Goal: Task Accomplishment & Management: Use online tool/utility

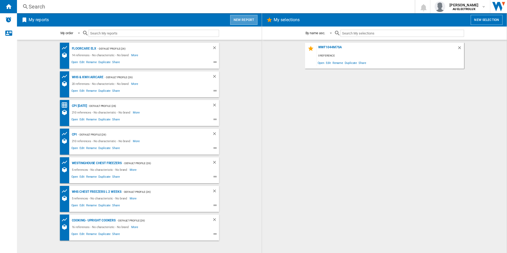
click at [249, 20] on button "New report" at bounding box center [243, 20] width 27 height 10
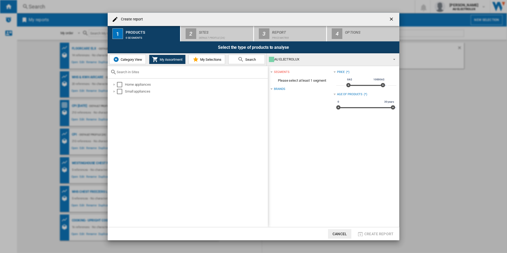
click at [27, 74] on div "Create report 1 Products 0 segments 2 Sites Default profile (26) 3 Report Price…" at bounding box center [253, 126] width 507 height 253
click at [146, 75] on div at bounding box center [188, 72] width 160 height 12
click at [140, 70] on div at bounding box center [188, 72] width 160 height 12
click at [140, 70] on input "text" at bounding box center [191, 72] width 149 height 4
type input "W"
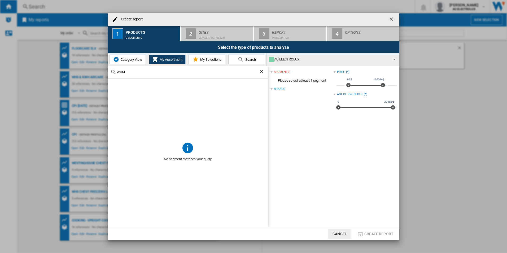
type input "WCM"
click at [177, 106] on span at bounding box center [188, 110] width 160 height 63
click at [248, 56] on button "Search" at bounding box center [247, 60] width 37 height 10
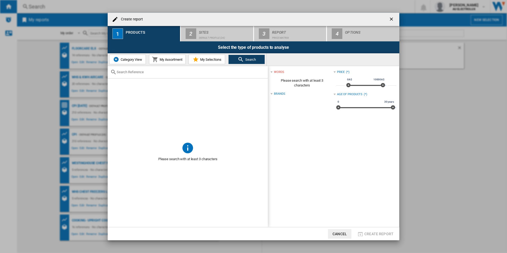
drag, startPoint x: 229, startPoint y: 66, endPoint x: 199, endPoint y: 73, distance: 31.1
click at [199, 73] on input "text" at bounding box center [191, 72] width 149 height 4
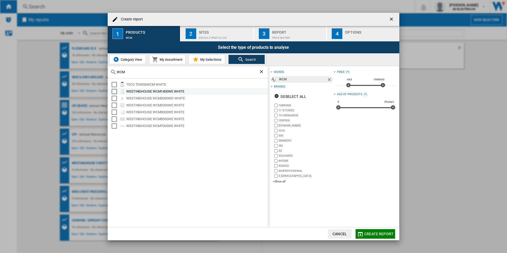
type input "WCM"
click at [115, 92] on div "Select" at bounding box center [114, 91] width 5 height 5
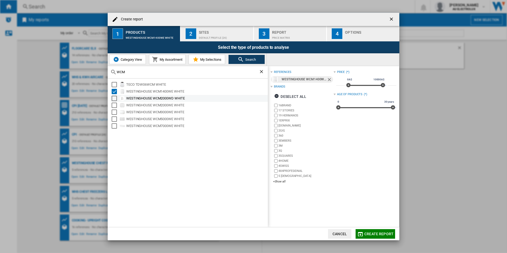
click at [114, 96] on div "Select" at bounding box center [114, 98] width 5 height 5
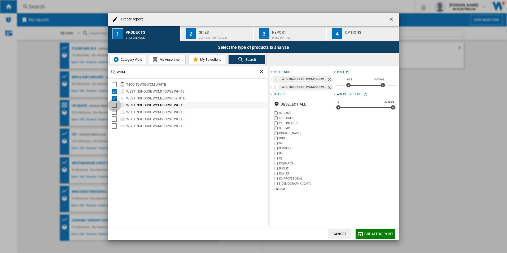
click at [114, 103] on div "Select" at bounding box center [114, 105] width 5 height 5
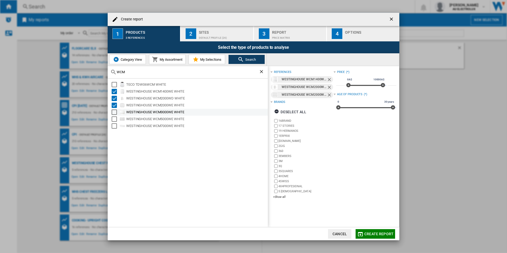
click at [113, 111] on div "Select" at bounding box center [114, 112] width 5 height 5
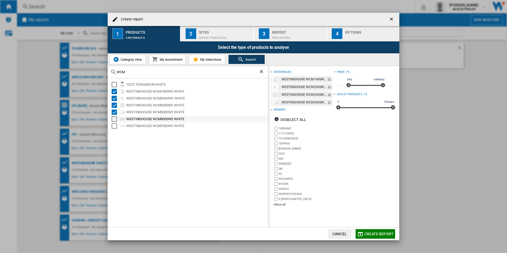
click at [114, 120] on div "Select" at bounding box center [114, 119] width 5 height 5
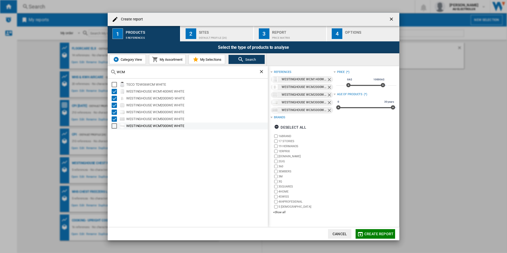
click at [114, 129] on div "WESTINGHOUSE WCM7000WE WHITE" at bounding box center [189, 126] width 157 height 7
click at [281, 34] on div "Price Matrix" at bounding box center [298, 37] width 52 height 6
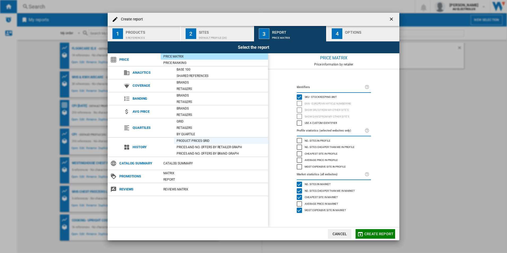
click at [194, 141] on div "Product prices grid" at bounding box center [221, 140] width 94 height 5
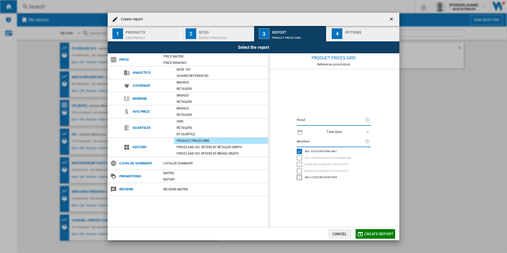
click at [374, 238] on button "Create report" at bounding box center [376, 234] width 40 height 10
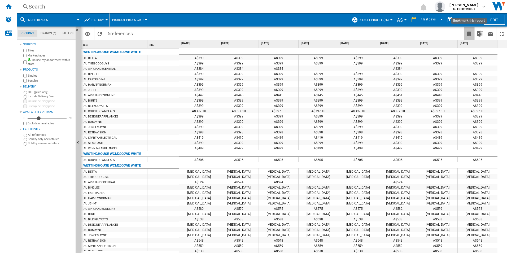
click at [471, 33] on ng-md-icon "Bookmark this report" at bounding box center [469, 34] width 6 height 6
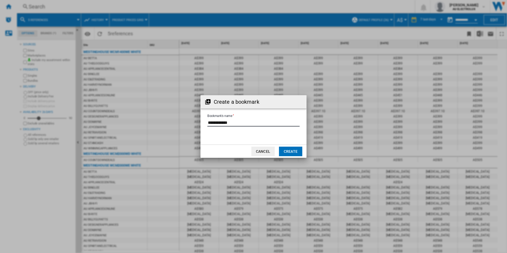
drag, startPoint x: 236, startPoint y: 122, endPoint x: 143, endPoint y: 114, distance: 93.8
click at [143, 114] on div "Create a bookmark Bookmark's name Cancel Create" at bounding box center [253, 126] width 507 height 253
type input "**********"
click at [286, 154] on button "Create" at bounding box center [290, 152] width 23 height 10
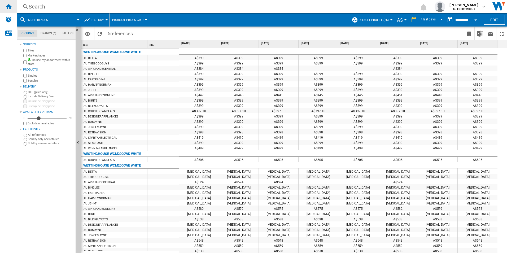
click at [12, 6] on div "Home" at bounding box center [8, 6] width 17 height 13
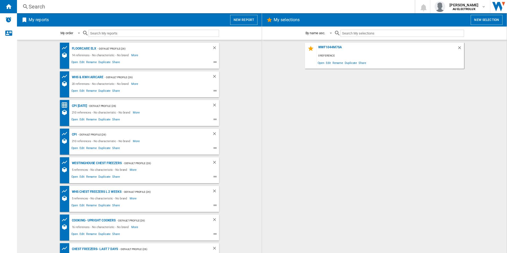
scroll to position [16, 0]
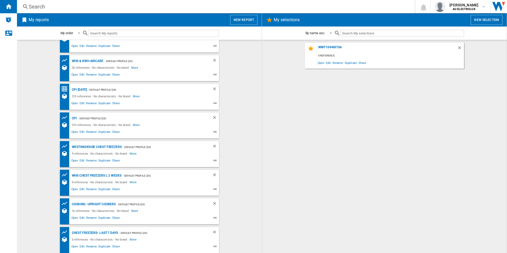
click at [245, 18] on button "New report" at bounding box center [243, 20] width 27 height 10
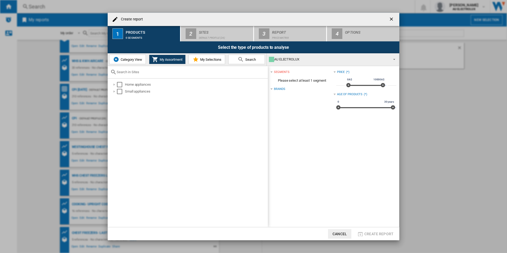
click at [211, 80] on div "Home appliances Small appliances" at bounding box center [188, 153] width 160 height 149
click at [202, 76] on div "Create report ..." at bounding box center [188, 72] width 160 height 12
click at [198, 71] on input "Create report ..." at bounding box center [191, 72] width 149 height 4
type input "WWF"
click at [235, 53] on div "Category View My Assortment My Selections Search" at bounding box center [187, 59] width 159 height 12
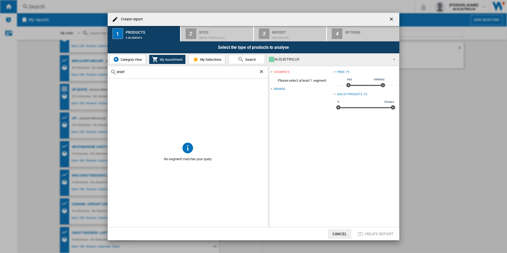
click at [243, 59] on md-icon "Create report ..." at bounding box center [241, 59] width 6 height 6
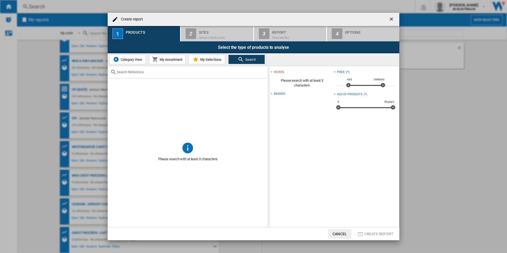
click at [238, 75] on div "Create report ..." at bounding box center [188, 72] width 160 height 12
click at [227, 72] on input "Create report ..." at bounding box center [191, 72] width 149 height 4
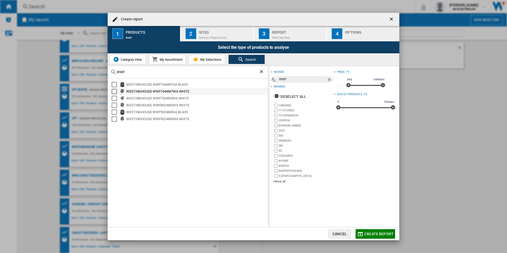
click at [113, 85] on div "Select" at bounding box center [114, 84] width 5 height 5
click at [115, 93] on div "Select" at bounding box center [114, 91] width 5 height 5
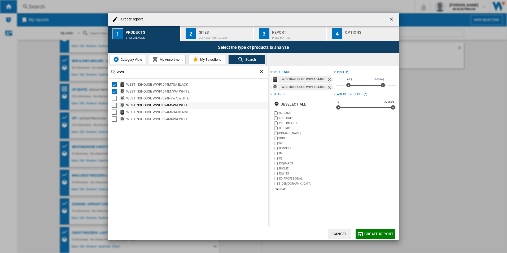
click at [115, 102] on div "WESTINGHOUSE WWF8024M5WA WHITE" at bounding box center [189, 105] width 157 height 7
click at [114, 107] on div "Select" at bounding box center [114, 105] width 5 height 5
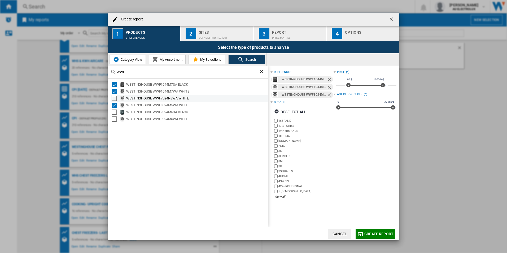
click at [117, 97] on div "Select" at bounding box center [114, 98] width 5 height 5
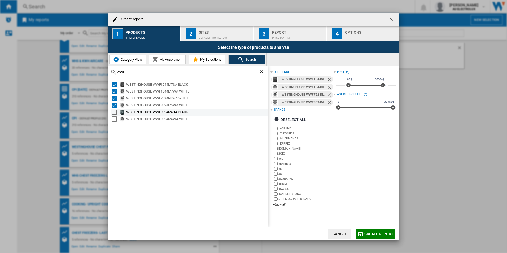
click at [113, 113] on div "Select" at bounding box center [114, 112] width 5 height 5
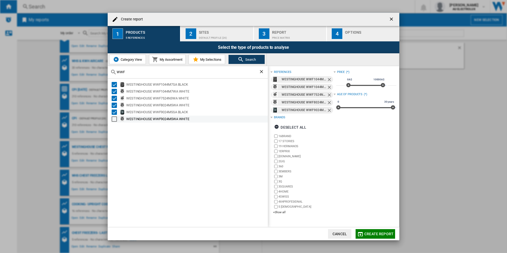
click at [114, 119] on div "Select" at bounding box center [114, 119] width 5 height 5
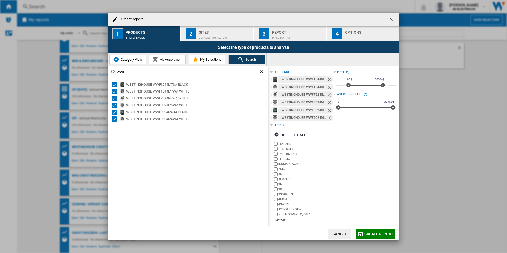
drag, startPoint x: 128, startPoint y: 72, endPoint x: 110, endPoint y: 74, distance: 18.2
click at [110, 74] on div "WWF" at bounding box center [188, 72] width 160 height 12
type input "E"
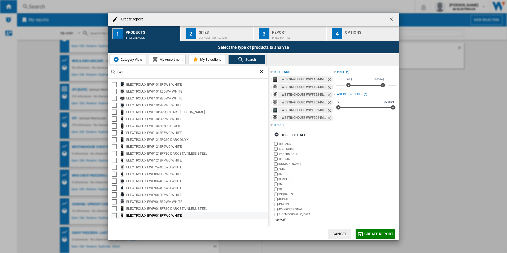
click at [114, 215] on div "Select" at bounding box center [114, 215] width 5 height 5
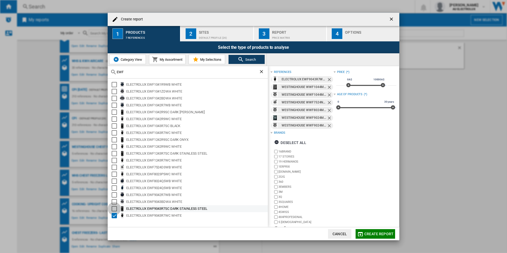
click at [114, 207] on div "Select" at bounding box center [114, 208] width 5 height 5
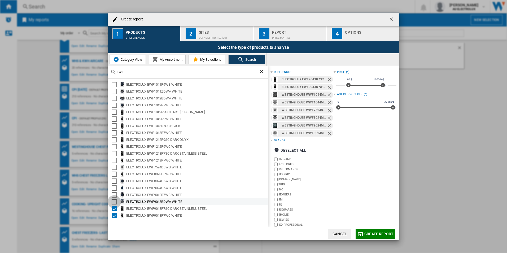
click at [114, 200] on div "Select" at bounding box center [114, 201] width 5 height 5
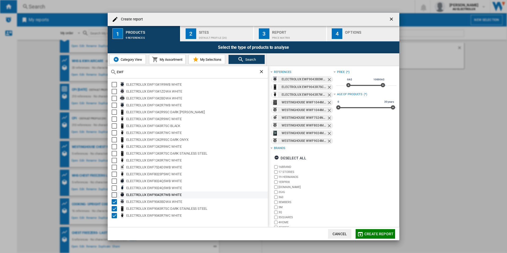
click at [114, 195] on div "Select" at bounding box center [114, 194] width 5 height 5
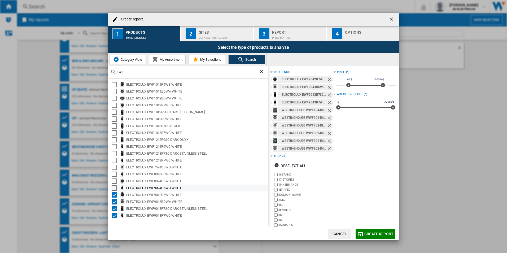
click at [114, 190] on div "Select" at bounding box center [114, 188] width 5 height 5
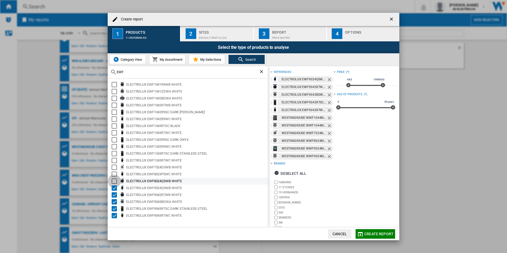
click at [114, 181] on div "Select" at bounding box center [114, 181] width 5 height 5
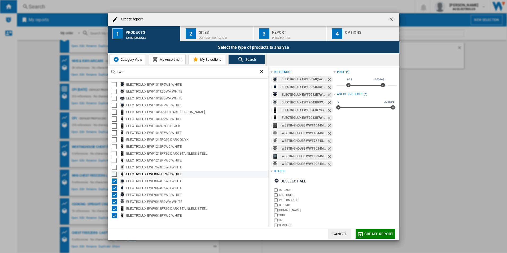
click at [114, 173] on div "Select" at bounding box center [114, 174] width 5 height 5
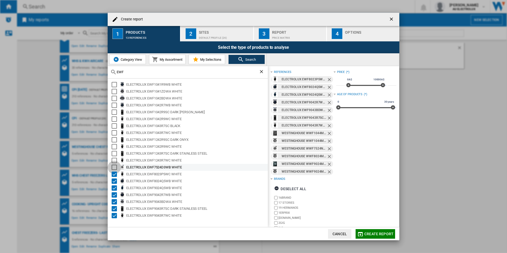
click at [115, 166] on div "Select" at bounding box center [114, 167] width 5 height 5
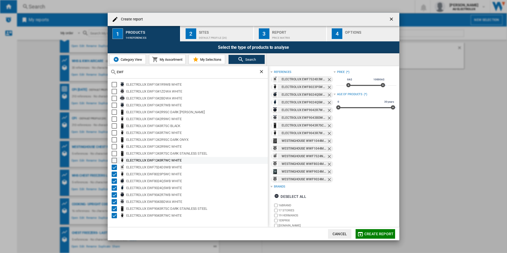
click at [115, 161] on div "Select" at bounding box center [114, 160] width 5 height 5
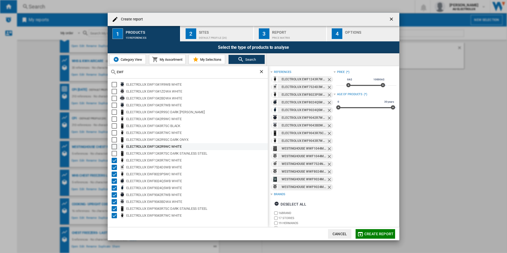
click at [115, 152] on div "Select" at bounding box center [114, 153] width 5 height 5
click at [115, 147] on div "Select" at bounding box center [114, 146] width 5 height 5
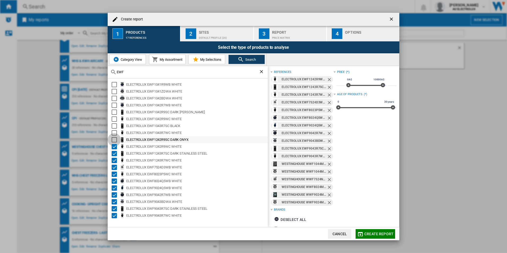
click at [115, 141] on div "Select" at bounding box center [114, 139] width 5 height 5
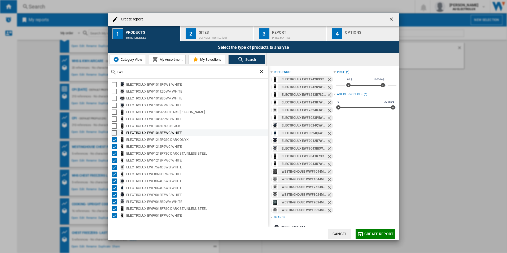
click at [114, 132] on div "Select" at bounding box center [114, 132] width 5 height 5
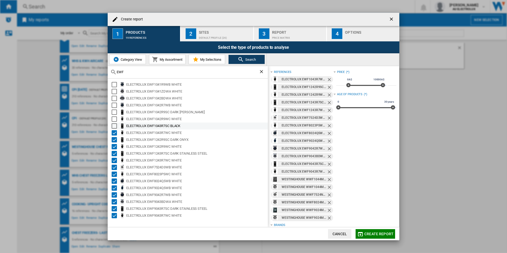
click at [115, 126] on div "Select" at bounding box center [114, 125] width 5 height 5
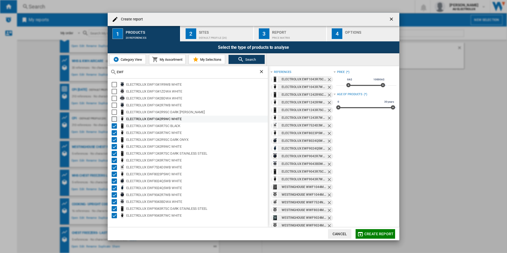
click at [114, 120] on div "Select" at bounding box center [114, 119] width 5 height 5
click at [115, 110] on div "Select" at bounding box center [114, 112] width 5 height 5
click at [116, 105] on div "Select" at bounding box center [114, 105] width 5 height 5
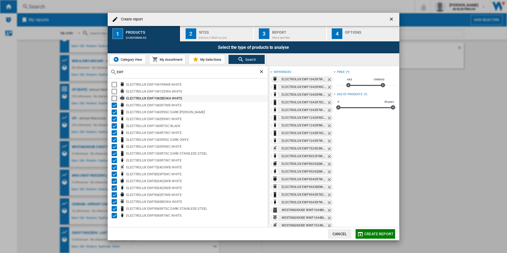
click at [112, 97] on div "Select" at bounding box center [114, 98] width 5 height 5
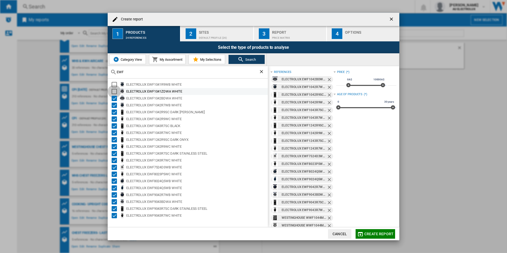
click at [113, 90] on div "Select" at bounding box center [114, 91] width 5 height 5
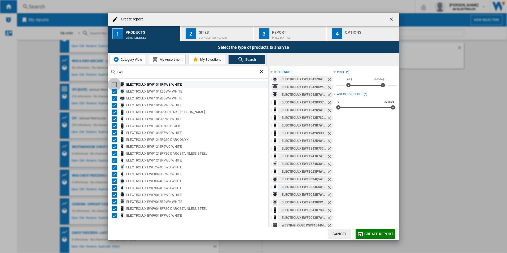
click at [114, 84] on div "Select" at bounding box center [114, 84] width 5 height 5
drag, startPoint x: 130, startPoint y: 73, endPoint x: 102, endPoint y: 71, distance: 28.5
click at [102, 71] on div "Create report 1 Products 26 references 2 Sites Default profile (26) 3 Report Pr…" at bounding box center [253, 126] width 507 height 253
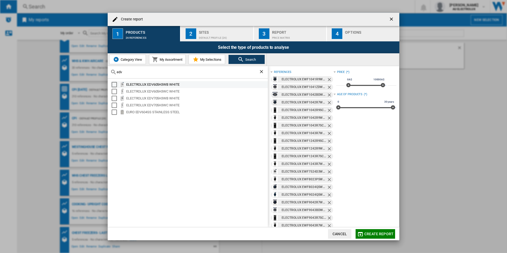
click at [116, 87] on div "Select" at bounding box center [114, 84] width 5 height 5
click at [117, 94] on md-checkbox "Select" at bounding box center [116, 91] width 8 height 5
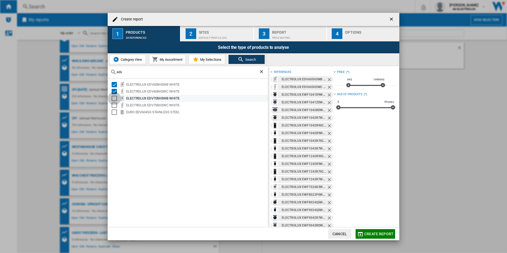
click at [114, 99] on div "Select" at bounding box center [114, 98] width 5 height 5
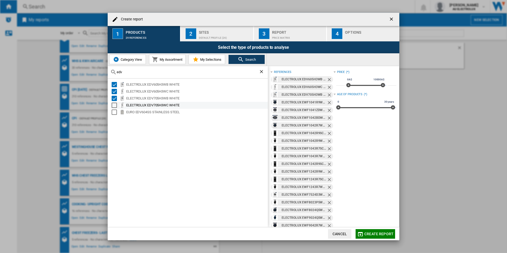
click at [114, 106] on div "Select" at bounding box center [114, 105] width 5 height 5
click at [129, 68] on div "edv" at bounding box center [188, 72] width 160 height 12
drag, startPoint x: 130, startPoint y: 72, endPoint x: 117, endPoint y: 73, distance: 13.3
click at [117, 73] on input "edv" at bounding box center [188, 72] width 142 height 4
click at [117, 107] on md-checkbox "Select" at bounding box center [116, 105] width 8 height 5
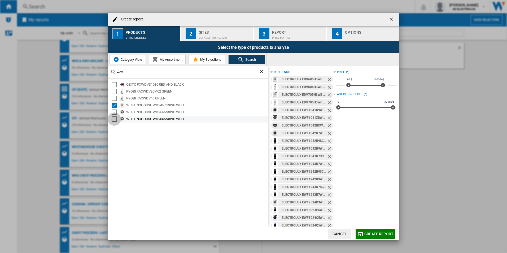
click at [114, 117] on div "Select" at bounding box center [114, 119] width 5 height 5
click at [115, 112] on div "Select" at bounding box center [114, 112] width 5 height 5
drag, startPoint x: 194, startPoint y: 74, endPoint x: 89, endPoint y: 67, distance: 104.5
click at [89, 67] on div "Create report 1 Products 33 references 2 Sites Default profile (26) 3 Report Pr…" at bounding box center [253, 126] width 507 height 253
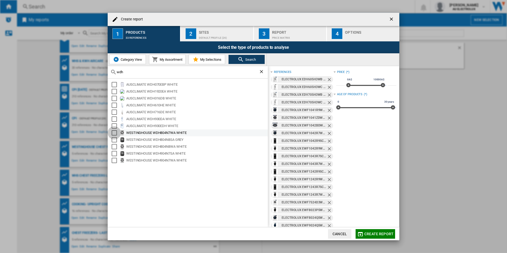
click at [113, 133] on div "Select" at bounding box center [114, 132] width 5 height 5
click at [115, 142] on div "Select" at bounding box center [114, 139] width 5 height 5
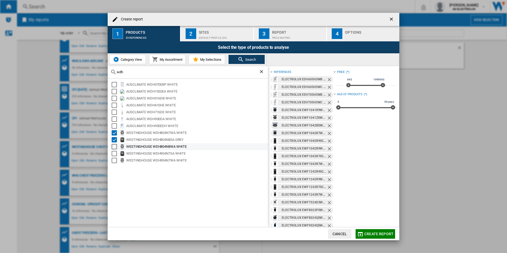
click at [116, 145] on div "Select" at bounding box center [114, 146] width 5 height 5
click at [116, 153] on div "Select" at bounding box center [114, 153] width 5 height 5
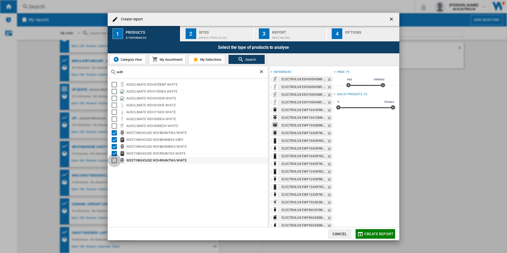
click at [115, 161] on div "Select" at bounding box center [114, 160] width 5 height 5
drag, startPoint x: 176, startPoint y: 75, endPoint x: 96, endPoint y: 72, distance: 80.2
click at [96, 72] on div "Create report 1 Products 38 references 2 Sites Default profile (26) 3 Report Pr…" at bounding box center [253, 126] width 507 height 253
drag, startPoint x: 130, startPoint y: 74, endPoint x: 92, endPoint y: 68, distance: 38.7
click at [92, 68] on div "Create report 1 Products 38 references 2 Sites Default profile (26) 3 Report Pr…" at bounding box center [253, 126] width 507 height 253
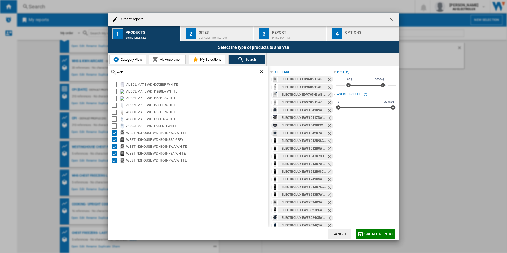
drag, startPoint x: 126, startPoint y: 72, endPoint x: 98, endPoint y: 73, distance: 28.2
click at [98, 73] on div "Create report 1 Products 38 references 2 Sites Default profile (26) 3 Report Pr…" at bounding box center [253, 126] width 507 height 253
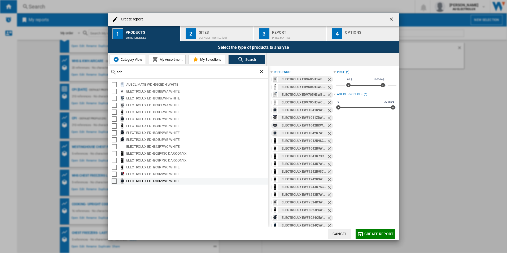
type input "edh"
click at [118, 183] on md-checkbox "Select" at bounding box center [116, 181] width 8 height 5
click at [115, 175] on div "Select" at bounding box center [114, 174] width 5 height 5
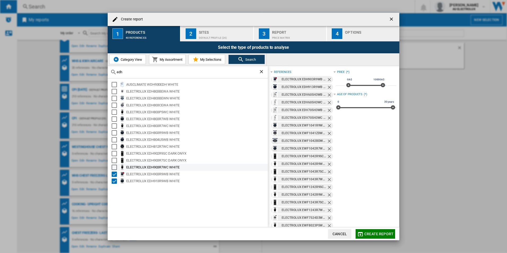
click at [115, 169] on div "Select" at bounding box center [114, 167] width 5 height 5
click at [115, 161] on div "Select" at bounding box center [114, 160] width 5 height 5
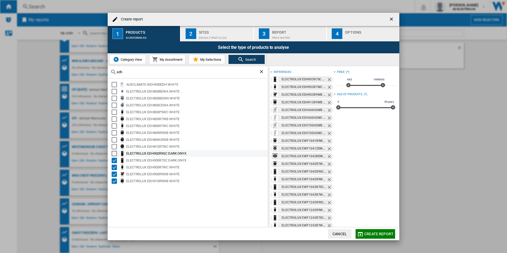
click at [117, 152] on div "Select" at bounding box center [114, 153] width 5 height 5
click at [116, 147] on div "Select" at bounding box center [114, 146] width 5 height 5
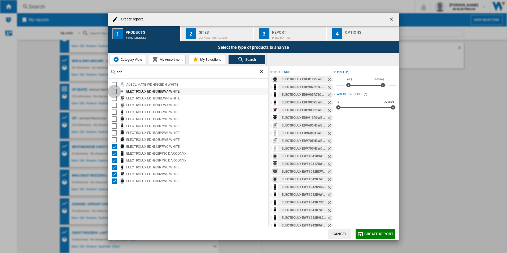
click at [115, 90] on div "Select" at bounding box center [114, 91] width 5 height 5
click at [114, 97] on div "Select" at bounding box center [114, 98] width 5 height 5
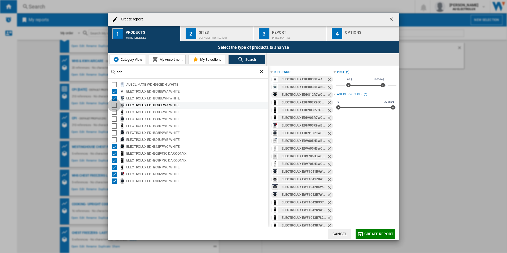
click at [115, 104] on div "Select" at bounding box center [114, 105] width 5 height 5
click at [115, 110] on div "Select" at bounding box center [114, 112] width 5 height 5
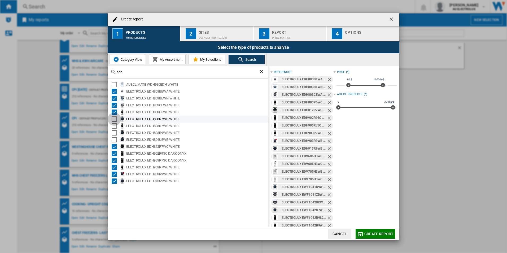
click at [117, 117] on div "Select" at bounding box center [114, 119] width 5 height 5
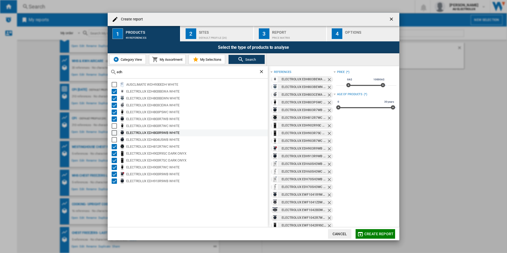
click at [117, 132] on div "Select" at bounding box center [114, 132] width 5 height 5
click at [116, 127] on div "Select" at bounding box center [114, 125] width 5 height 5
click at [113, 136] on div "ELECTROLUX EDH803R9WB WHITE" at bounding box center [189, 133] width 157 height 7
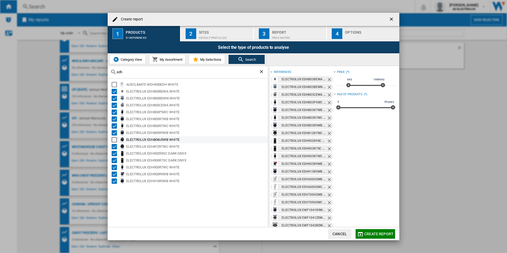
click at [115, 139] on div "Select" at bounding box center [114, 139] width 5 height 5
click at [301, 34] on div "Price Matrix" at bounding box center [298, 37] width 52 height 6
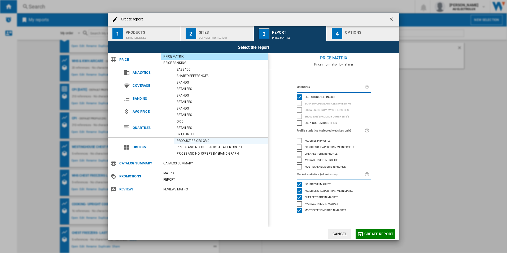
click at [194, 139] on div "Product prices grid" at bounding box center [221, 140] width 94 height 5
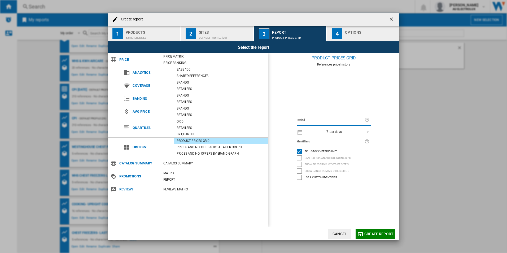
click at [324, 150] on span "SKU - Stock Keeping Unit" at bounding box center [321, 151] width 32 height 4
click at [331, 153] on span "SKU - Stock Keeping Unit" at bounding box center [321, 151] width 32 height 4
click at [372, 232] on span "Create report" at bounding box center [379, 234] width 29 height 4
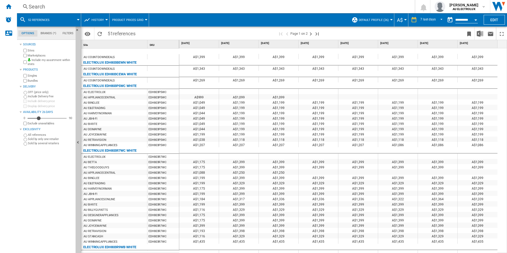
scroll to position [47, 0]
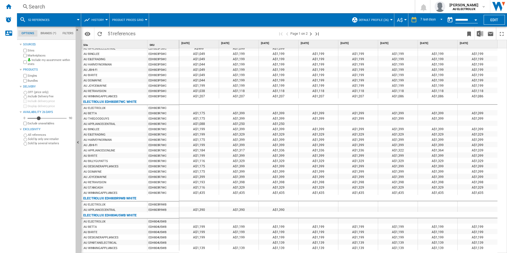
click at [158, 124] on div "EDH803R7WC" at bounding box center [164, 123] width 32 height 5
drag, startPoint x: 169, startPoint y: 124, endPoint x: 144, endPoint y: 126, distance: 24.5
drag, startPoint x: 126, startPoint y: 103, endPoint x: 104, endPoint y: 98, distance: 22.4
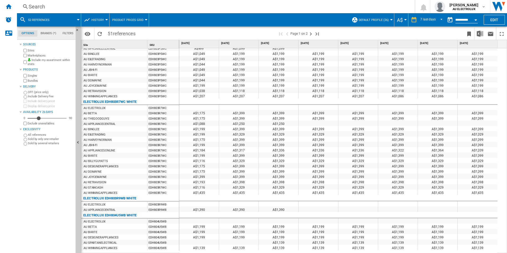
click at [104, 102] on div "ELECTROLUX EDH803R7WC WHITE" at bounding box center [109, 102] width 53 height 6
click at [481, 34] on img "Download in Excel" at bounding box center [480, 34] width 6 height 6
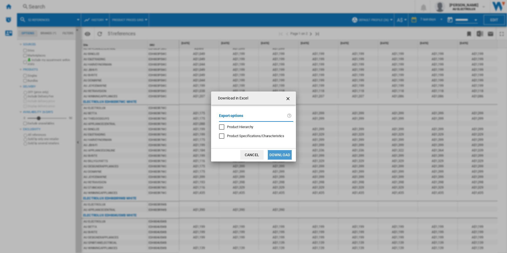
click at [285, 158] on button "Download" at bounding box center [280, 155] width 24 height 10
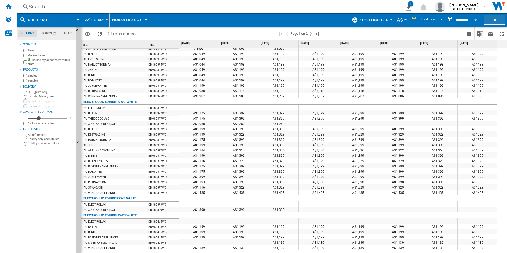
click at [493, 20] on button "Edit" at bounding box center [494, 20] width 21 height 10
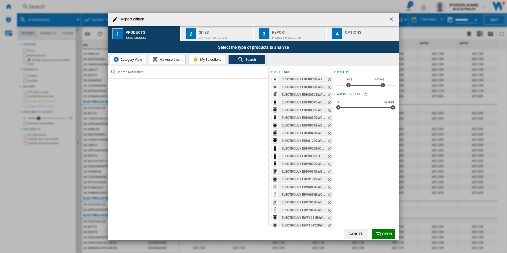
click at [221, 72] on input "Report edition ..." at bounding box center [191, 72] width 149 height 4
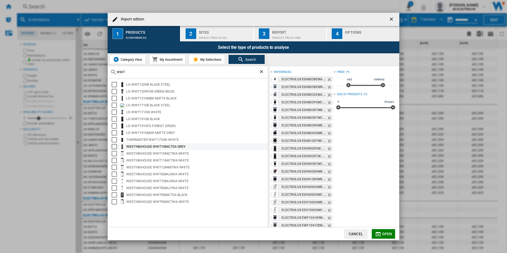
click at [115, 145] on div "Select" at bounding box center [114, 146] width 5 height 5
click at [114, 154] on div "Select" at bounding box center [114, 153] width 5 height 5
click at [114, 159] on div "Select" at bounding box center [114, 160] width 5 height 5
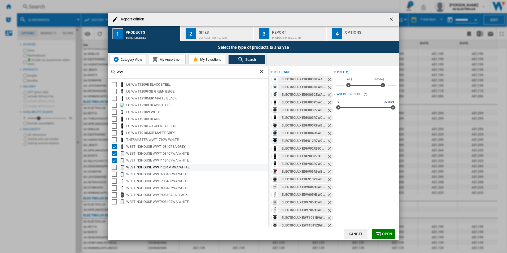
click at [114, 166] on div "Select" at bounding box center [114, 167] width 5 height 5
click at [114, 175] on div "Select" at bounding box center [114, 174] width 5 height 5
click at [114, 181] on div "Select" at bounding box center [114, 181] width 5 height 5
click at [115, 187] on div "Select" at bounding box center [114, 188] width 5 height 5
click at [116, 194] on div "Select" at bounding box center [114, 194] width 5 height 5
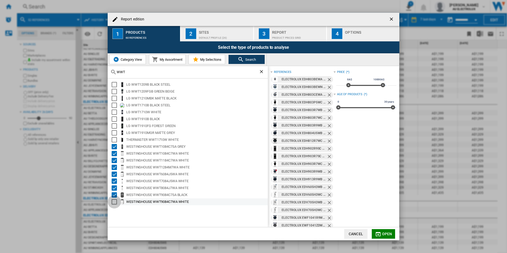
click at [115, 203] on div "Select" at bounding box center [114, 201] width 5 height 5
drag, startPoint x: 234, startPoint y: 72, endPoint x: 101, endPoint y: 74, distance: 133.5
click at [101, 74] on div "Report edition 1 Products 61 references 2 Sites Default profile (26) 3 Report P…" at bounding box center [253, 126] width 507 height 253
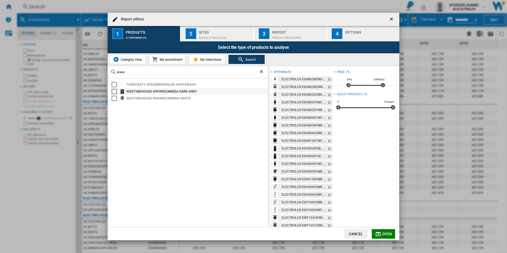
click at [114, 92] on div "Select" at bounding box center [114, 91] width 5 height 5
click at [113, 99] on div "Select" at bounding box center [114, 98] width 5 height 5
drag, startPoint x: 128, startPoint y: 72, endPoint x: 98, endPoint y: 66, distance: 30.5
click at [97, 69] on div "Report edition 1 Products 63 references 2 Sites Default profile (26) 3 Report P…" at bounding box center [253, 126] width 507 height 253
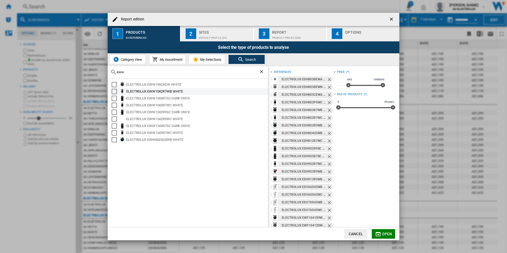
type input "eww"
click at [117, 85] on div "Select" at bounding box center [114, 84] width 5 height 5
click at [116, 94] on div "Select" at bounding box center [114, 91] width 5 height 5
drag, startPoint x: 115, startPoint y: 100, endPoint x: 115, endPoint y: 106, distance: 6.9
click at [115, 100] on div "Select" at bounding box center [114, 98] width 5 height 5
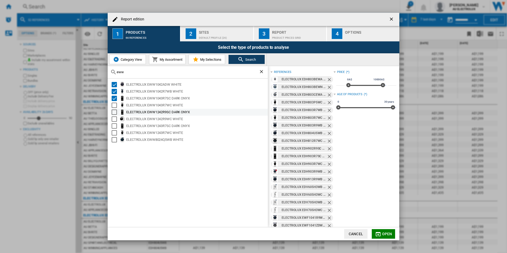
drag, startPoint x: 115, startPoint y: 106, endPoint x: 116, endPoint y: 113, distance: 6.4
click at [115, 107] on div "Select" at bounding box center [114, 105] width 5 height 5
click at [116, 113] on div "Select" at bounding box center [114, 112] width 5 height 5
click at [114, 121] on div "Select" at bounding box center [114, 119] width 5 height 5
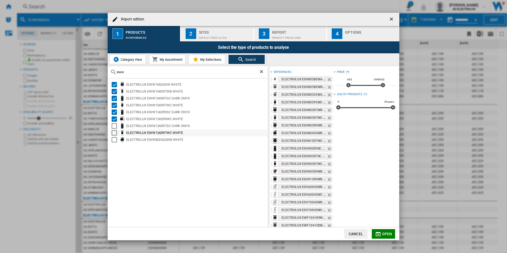
click at [114, 126] on div "Select" at bounding box center [114, 125] width 5 height 5
drag, startPoint x: 116, startPoint y: 134, endPoint x: 116, endPoint y: 140, distance: 6.4
click at [116, 134] on div "Select" at bounding box center [114, 132] width 5 height 5
click at [116, 140] on div "Select" at bounding box center [114, 139] width 5 height 5
click at [382, 235] on span "Open" at bounding box center [387, 234] width 10 height 4
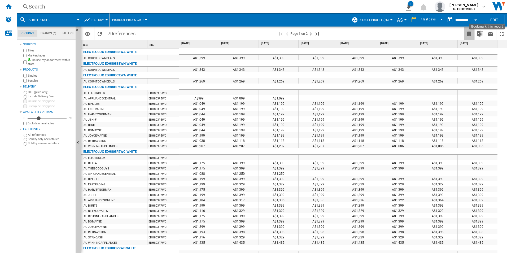
click at [469, 34] on ng-md-icon "Bookmark this report" at bounding box center [469, 34] width 6 height 6
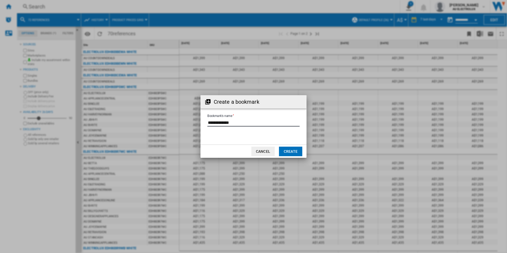
drag, startPoint x: 237, startPoint y: 122, endPoint x: 147, endPoint y: 117, distance: 90.4
click at [147, 120] on div "Create a bookmark Bookmark's name Cancel Create" at bounding box center [253, 126] width 507 height 253
type input "**********"
click at [287, 152] on button "Create" at bounding box center [290, 152] width 23 height 10
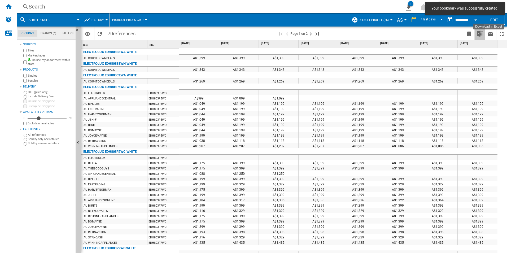
click at [477, 32] on button "Download in Excel" at bounding box center [480, 33] width 11 height 12
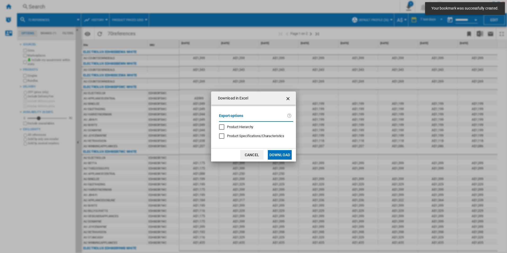
click at [274, 155] on button "Download" at bounding box center [280, 155] width 24 height 10
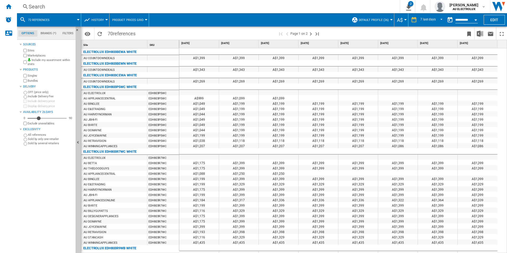
click at [104, 18] on button "History" at bounding box center [99, 19] width 15 height 13
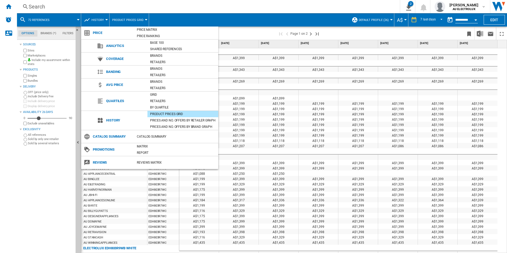
click at [51, 186] on md-backdrop at bounding box center [253, 126] width 507 height 253
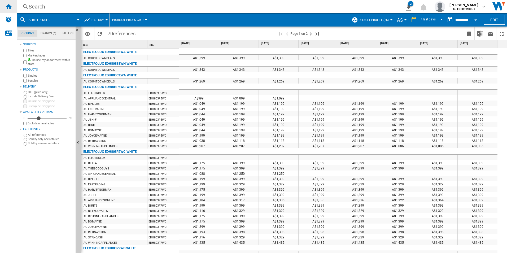
click at [11, 6] on ng-md-icon "Home" at bounding box center [8, 6] width 6 height 6
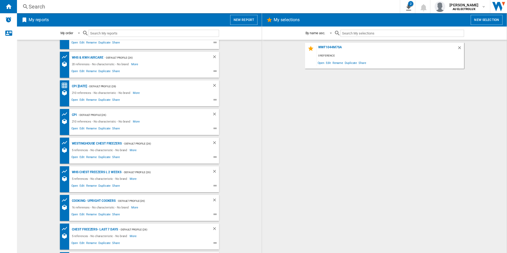
scroll to position [45, 0]
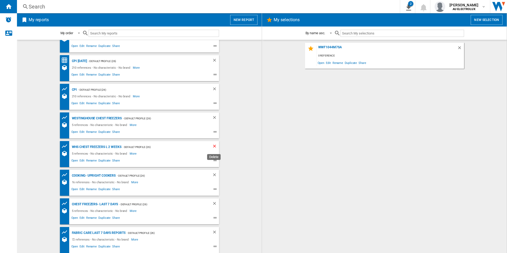
click at [214, 147] on ng-md-icon "Delete" at bounding box center [215, 147] width 6 height 6
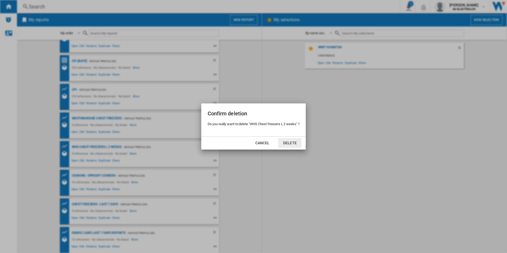
click at [290, 141] on button "Delete" at bounding box center [289, 143] width 23 height 10
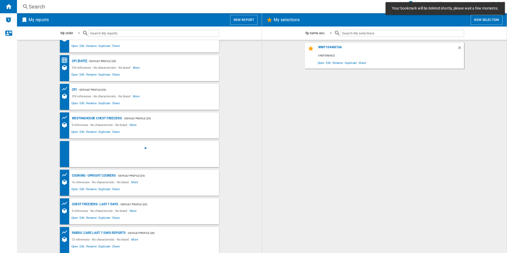
scroll to position [0, 0]
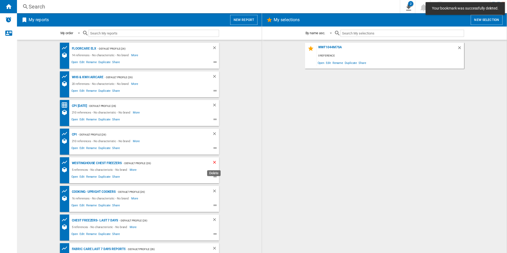
click at [212, 162] on ng-md-icon "Delete" at bounding box center [215, 163] width 6 height 6
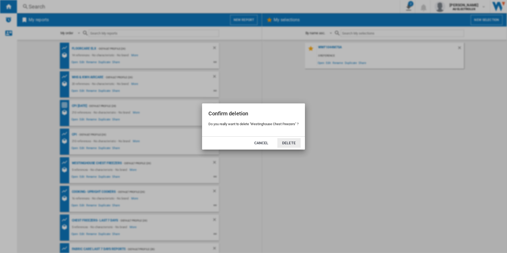
click at [288, 141] on button "Delete" at bounding box center [289, 143] width 23 height 10
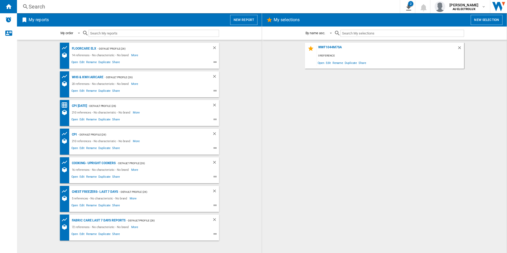
click at [240, 22] on button "New report" at bounding box center [243, 20] width 27 height 10
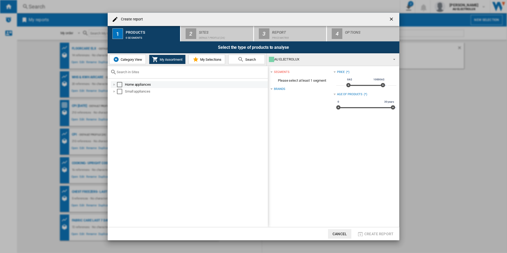
click at [116, 85] on div "Create report ..." at bounding box center [114, 84] width 5 height 5
click at [124, 106] on div "Select" at bounding box center [125, 105] width 5 height 5
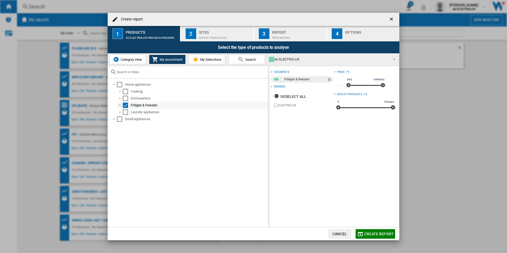
click at [120, 105] on div "Create report ..." at bounding box center [120, 105] width 5 height 5
click at [235, 58] on button "Search" at bounding box center [247, 60] width 37 height 10
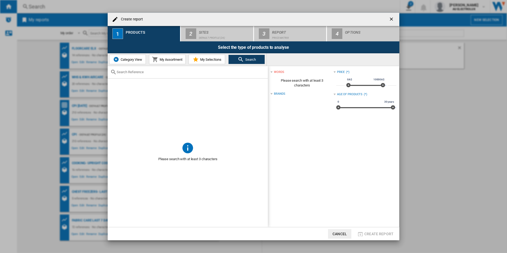
click at [162, 60] on span "My Assortment" at bounding box center [170, 60] width 24 height 4
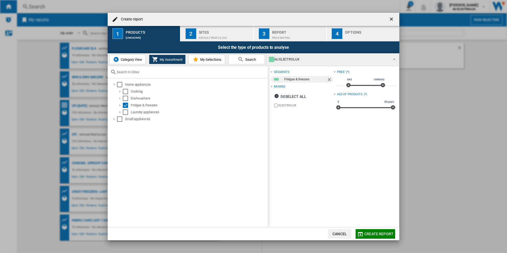
click at [228, 58] on div "Category View My Assortment My Selections Search" at bounding box center [187, 59] width 159 height 12
click at [137, 61] on span "Category View" at bounding box center [130, 60] width 23 height 4
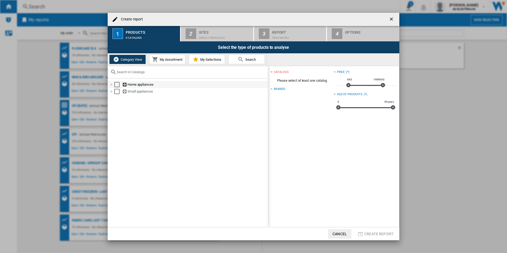
click at [113, 84] on div "Create report ..." at bounding box center [111, 84] width 5 height 5
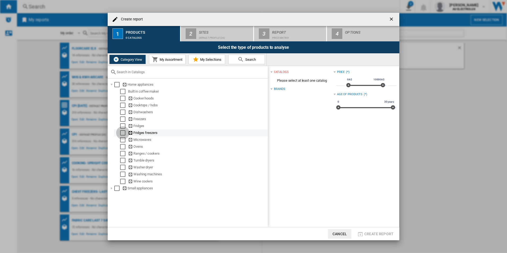
click at [124, 134] on div "Select" at bounding box center [122, 132] width 5 height 5
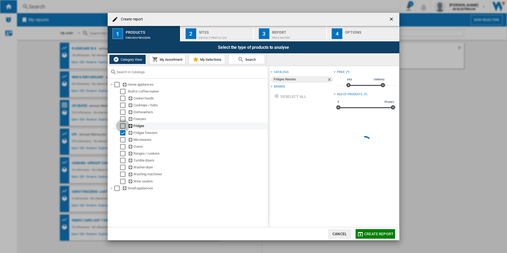
click at [125, 127] on div "Select" at bounding box center [122, 125] width 5 height 5
click at [125, 121] on div "Select" at bounding box center [122, 119] width 5 height 5
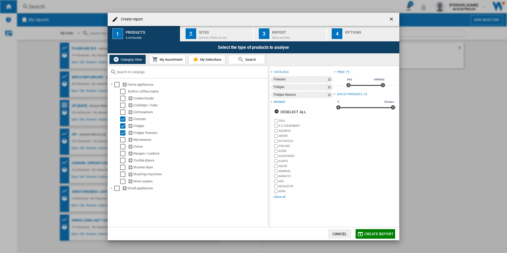
click at [277, 197] on div "+Show all" at bounding box center [303, 197] width 60 height 4
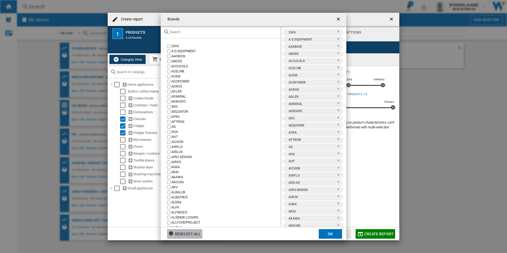
click at [189, 232] on div "Deselect all" at bounding box center [185, 234] width 32 height 10
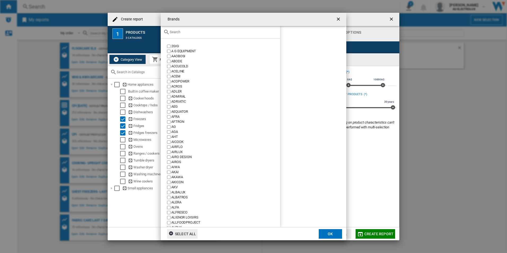
click at [176, 30] on div at bounding box center [220, 32] width 119 height 12
click at [176, 32] on input "text" at bounding box center [224, 32] width 108 height 4
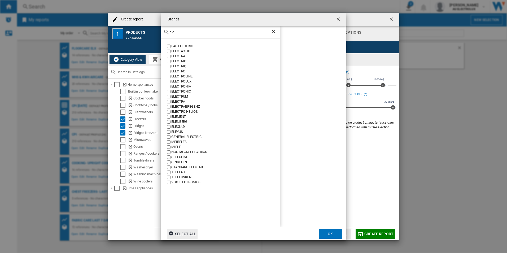
type input "ele"
drag, startPoint x: 176, startPoint y: 32, endPoint x: 151, endPoint y: 33, distance: 25.2
click at [151, 33] on div "Brands ele EAS ELECTRIC ELECTACTIC ELECTRA ELECTRIC ELECTRIQ ELECTRO ELECTROLIN…" at bounding box center [253, 126] width 507 height 253
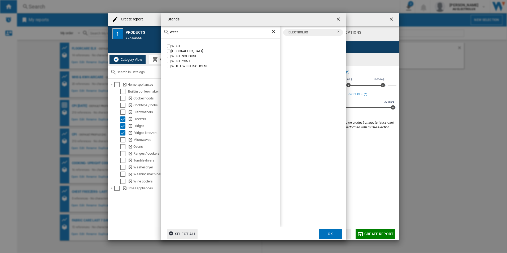
type input "West"
click at [332, 236] on button "OK" at bounding box center [330, 234] width 23 height 10
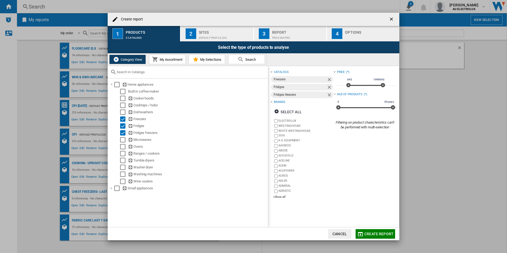
click at [376, 235] on span "Create report" at bounding box center [379, 234] width 29 height 4
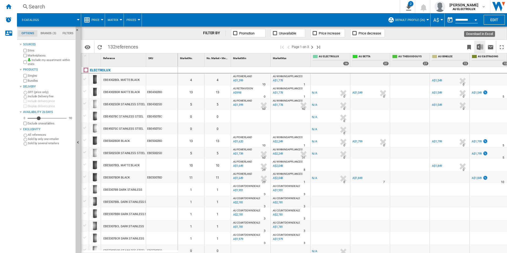
click at [479, 46] on img "Download in Excel" at bounding box center [480, 47] width 6 height 6
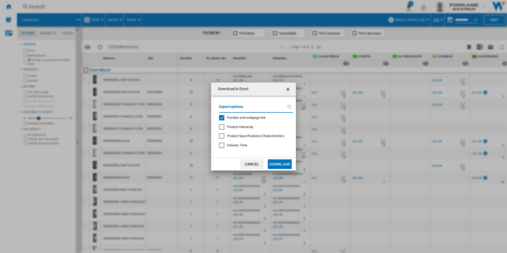
click at [277, 164] on button "Download" at bounding box center [280, 165] width 24 height 10
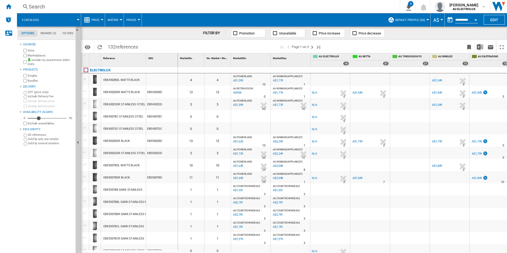
scroll to position [186, 0]
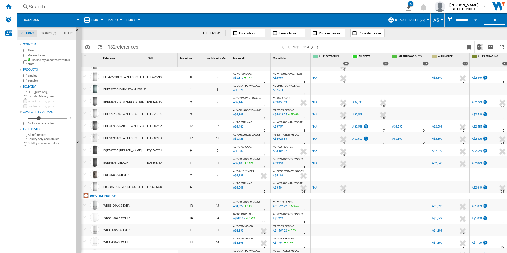
drag, startPoint x: 160, startPoint y: 38, endPoint x: 136, endPoint y: 29, distance: 25.5
click at [160, 38] on div "FILTER BY Promotion Unavailable Price increase Price decrease" at bounding box center [294, 33] width 427 height 13
click at [114, 20] on span "Matrix" at bounding box center [113, 19] width 11 height 3
click at [127, 20] on md-backdrop at bounding box center [253, 126] width 507 height 253
click at [92, 20] on span "Price" at bounding box center [96, 19] width 8 height 3
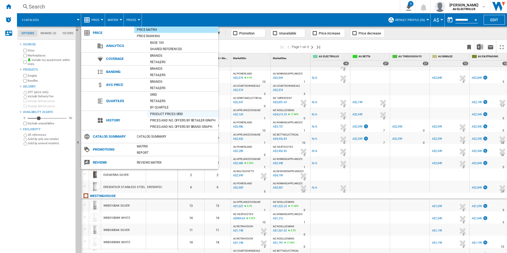
click at [158, 112] on div "Product prices grid" at bounding box center [183, 113] width 71 height 5
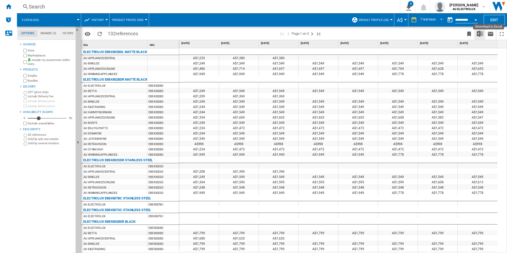
click at [481, 33] on img "Download in Excel" at bounding box center [480, 34] width 6 height 6
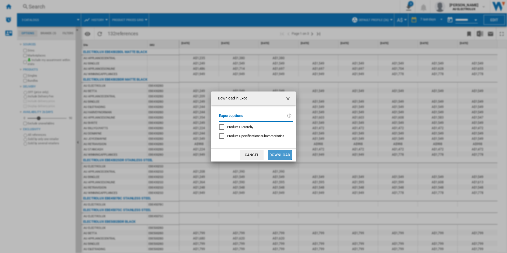
click at [283, 153] on button "Download" at bounding box center [280, 155] width 24 height 10
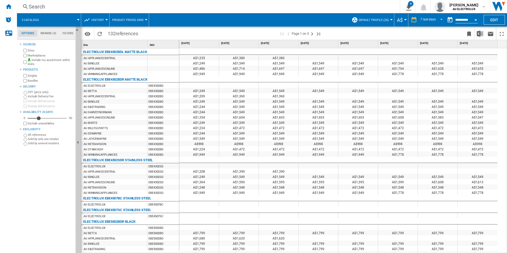
click at [283, 14] on span at bounding box center [249, 19] width 200 height 13
click at [472, 31] on ng-md-icon "Bookmark this report" at bounding box center [469, 34] width 6 height 6
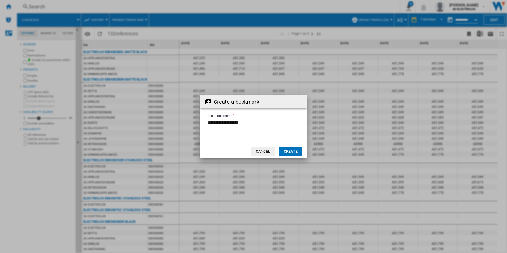
drag, startPoint x: 252, startPoint y: 123, endPoint x: 177, endPoint y: 117, distance: 75.7
click at [177, 117] on div "Create a bookmark Bookmark's name Cancel Create" at bounding box center [253, 126] width 507 height 253
type input "**********"
click at [292, 152] on button "Create" at bounding box center [290, 152] width 23 height 10
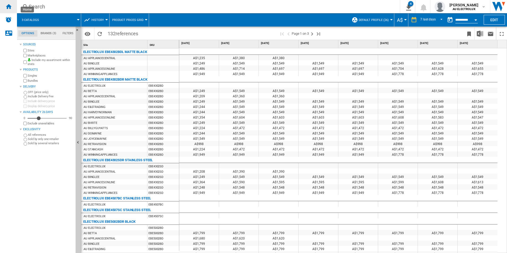
click at [11, 9] on ng-md-icon "Home" at bounding box center [8, 6] width 6 height 6
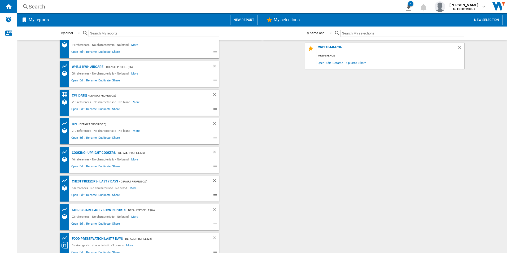
scroll to position [16, 0]
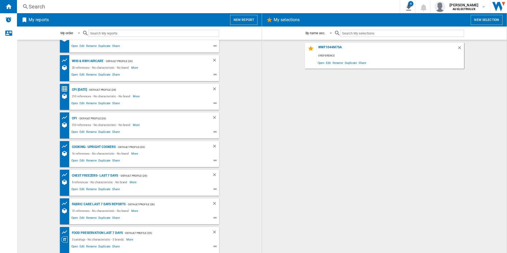
click at [242, 22] on button "New report" at bounding box center [243, 20] width 27 height 10
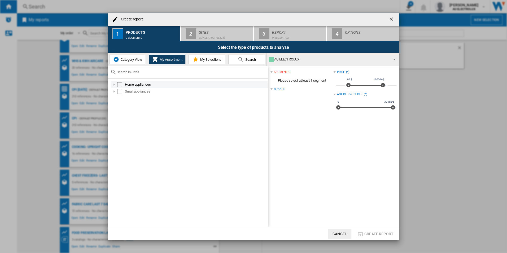
click at [114, 84] on div "Create report ..." at bounding box center [114, 84] width 5 height 5
click at [120, 108] on div "Create report ..." at bounding box center [120, 105] width 5 height 5
click at [122, 106] on div "Create report ..." at bounding box center [120, 105] width 5 height 5
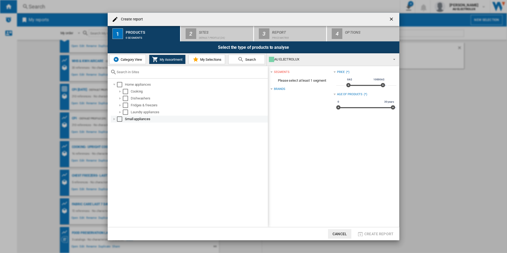
click at [116, 117] on div "Create report ..." at bounding box center [114, 119] width 5 height 5
click at [120, 113] on div "Create report ..." at bounding box center [120, 112] width 5 height 5
click at [128, 56] on button "Category View" at bounding box center [127, 60] width 37 height 10
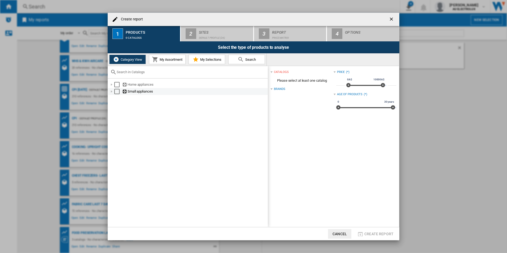
click at [111, 93] on div "Create report ..." at bounding box center [111, 91] width 5 height 5
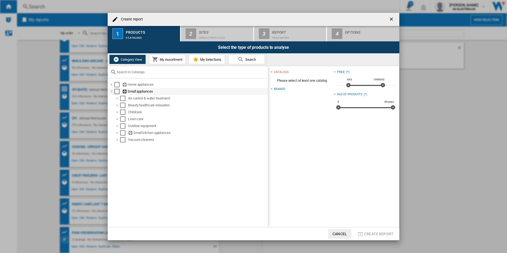
click at [111, 92] on div "Create report ..." at bounding box center [111, 91] width 5 height 5
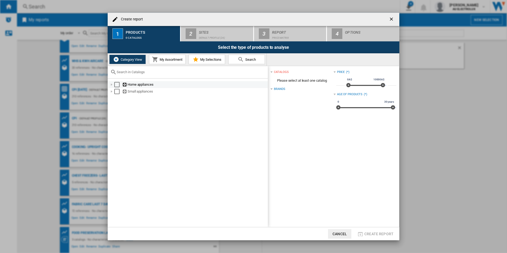
click at [111, 83] on div "Create report ..." at bounding box center [111, 84] width 5 height 5
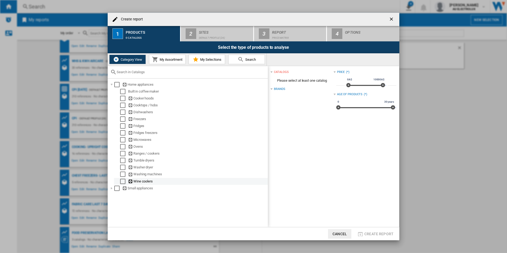
click at [125, 183] on div "Select" at bounding box center [122, 181] width 5 height 5
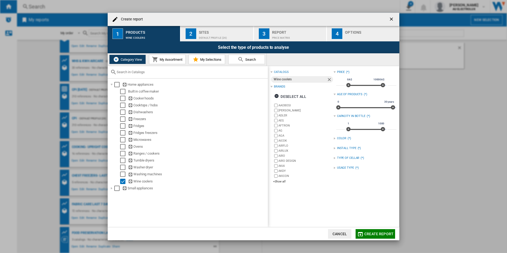
click at [280, 179] on div "AAOBOSI [PERSON_NAME] [PERSON_NAME] AEG AFTRON AG AGA AICOK AIRFLO AIRLUX AIRO …" at bounding box center [303, 144] width 60 height 82
click at [279, 182] on div "+Show all" at bounding box center [303, 182] width 60 height 4
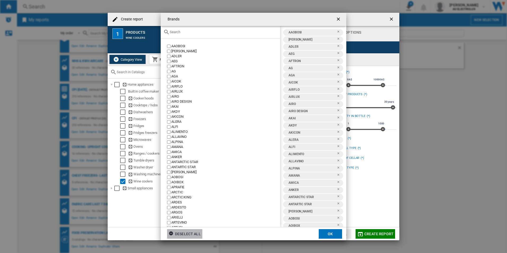
click at [184, 231] on div "Deselect all" at bounding box center [185, 234] width 32 height 10
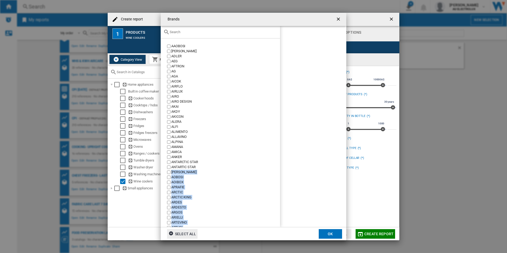
drag, startPoint x: 281, startPoint y: 43, endPoint x: 264, endPoint y: 150, distance: 108.0
click at [265, 154] on md-dialog-content "AAOBOSI [PERSON_NAME] [PERSON_NAME] AEG AFTRON AG AGA AICOK AIRFLO AIRLUX AIRO …" at bounding box center [254, 126] width 186 height 201
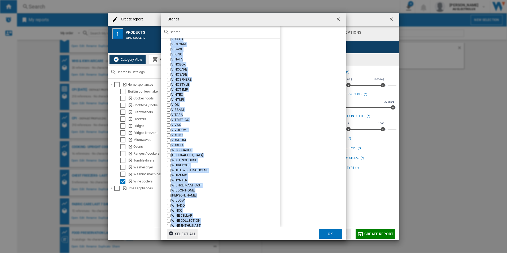
scroll to position [3073, 0]
click at [334, 235] on button "OK" at bounding box center [330, 234] width 23 height 10
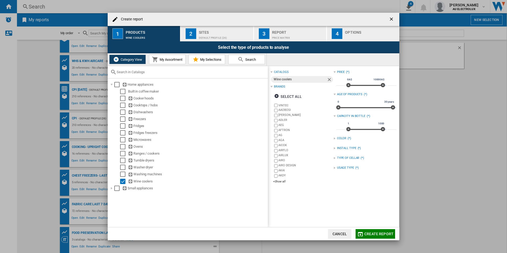
click at [370, 237] on button "Create report" at bounding box center [376, 234] width 40 height 10
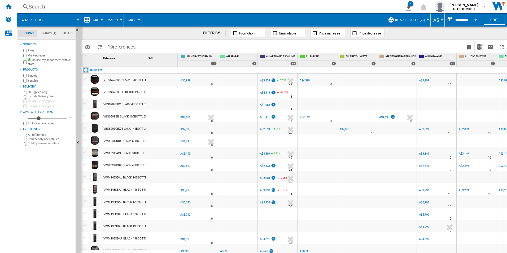
scroll to position [0, 385]
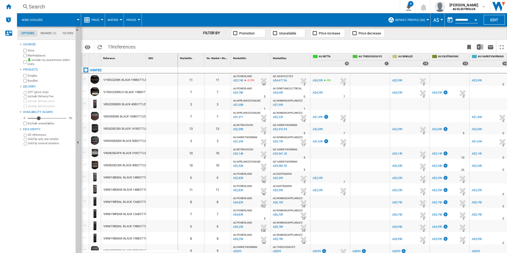
click at [240, 91] on div "A$3,780" at bounding box center [237, 92] width 11 height 5
click at [466, 50] on ng-md-icon "Bookmark this report" at bounding box center [469, 47] width 6 height 6
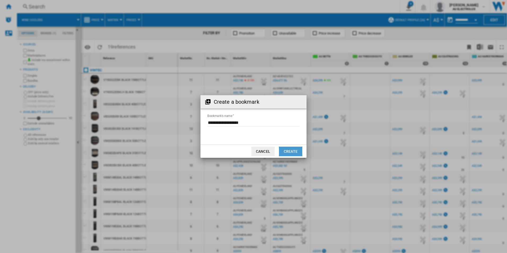
click at [296, 150] on button "Create" at bounding box center [290, 152] width 23 height 10
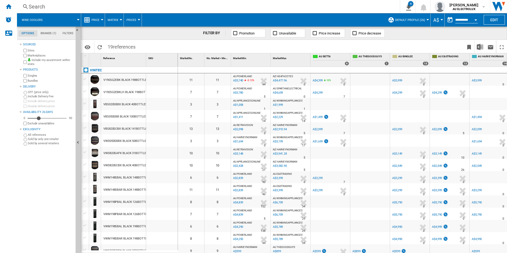
click at [238, 143] on div "A$1,694" at bounding box center [237, 141] width 11 height 5
click at [98, 19] on span "Price" at bounding box center [96, 19] width 8 height 3
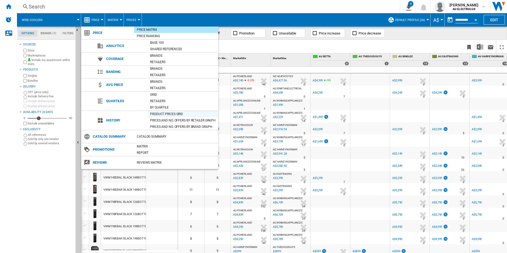
click at [160, 113] on div "Product prices grid" at bounding box center [183, 113] width 71 height 5
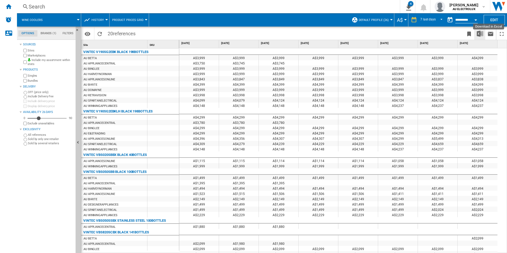
click at [483, 35] on img "Download in Excel" at bounding box center [480, 34] width 6 height 6
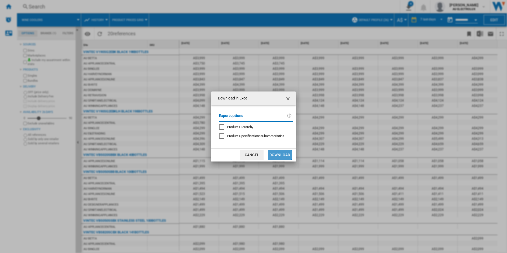
click at [284, 156] on button "Download" at bounding box center [280, 155] width 24 height 10
